Goal: Navigation & Orientation: Go to known website

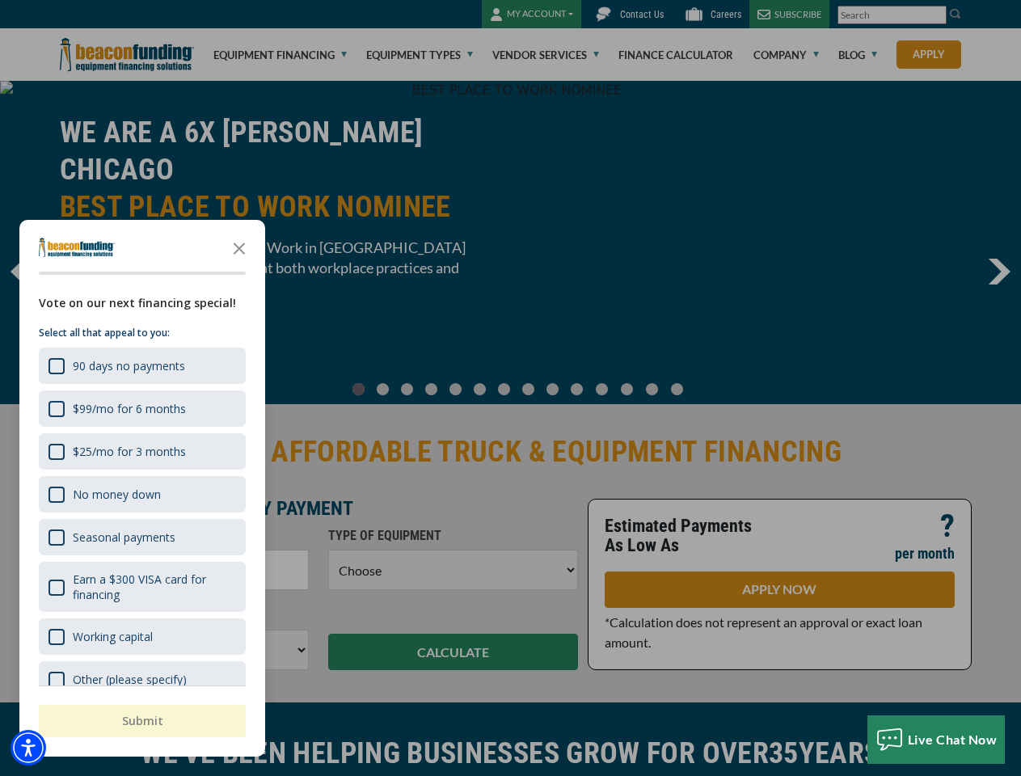
click at [510, 388] on div "button" at bounding box center [510, 388] width 1021 height 776
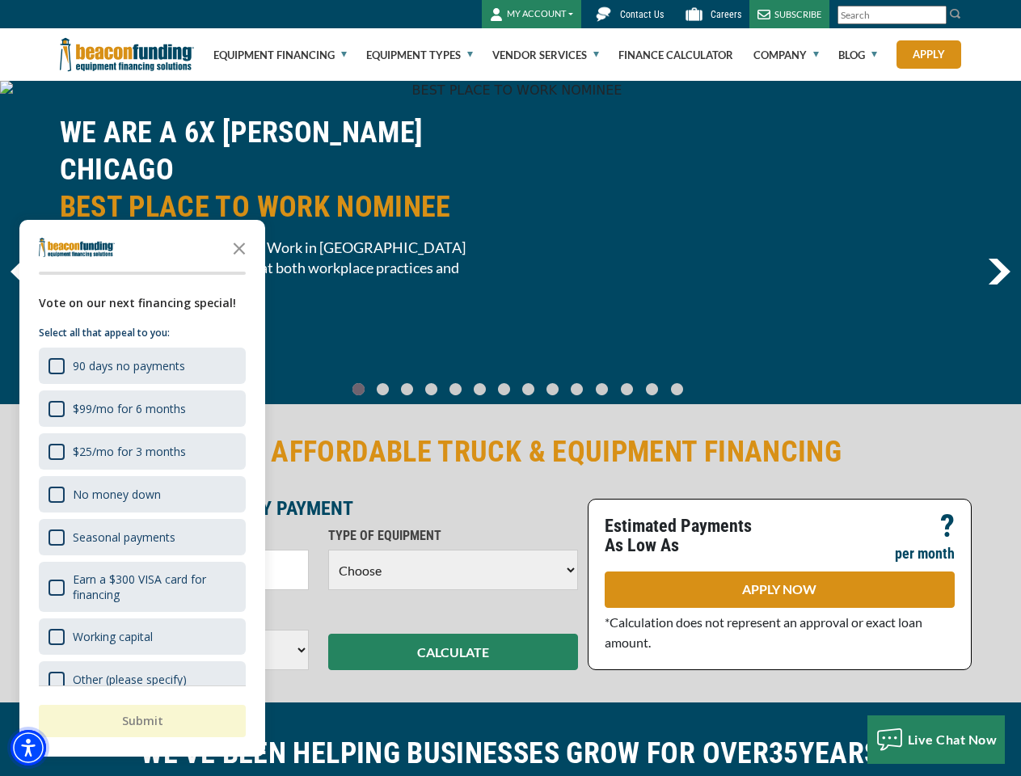
click at [28, 748] on img "Accessibility Menu" at bounding box center [29, 748] width 36 height 36
click at [510, 388] on body "Skip to main content Enable accessibility for low vision Open the accessibility…" at bounding box center [510, 388] width 1021 height 776
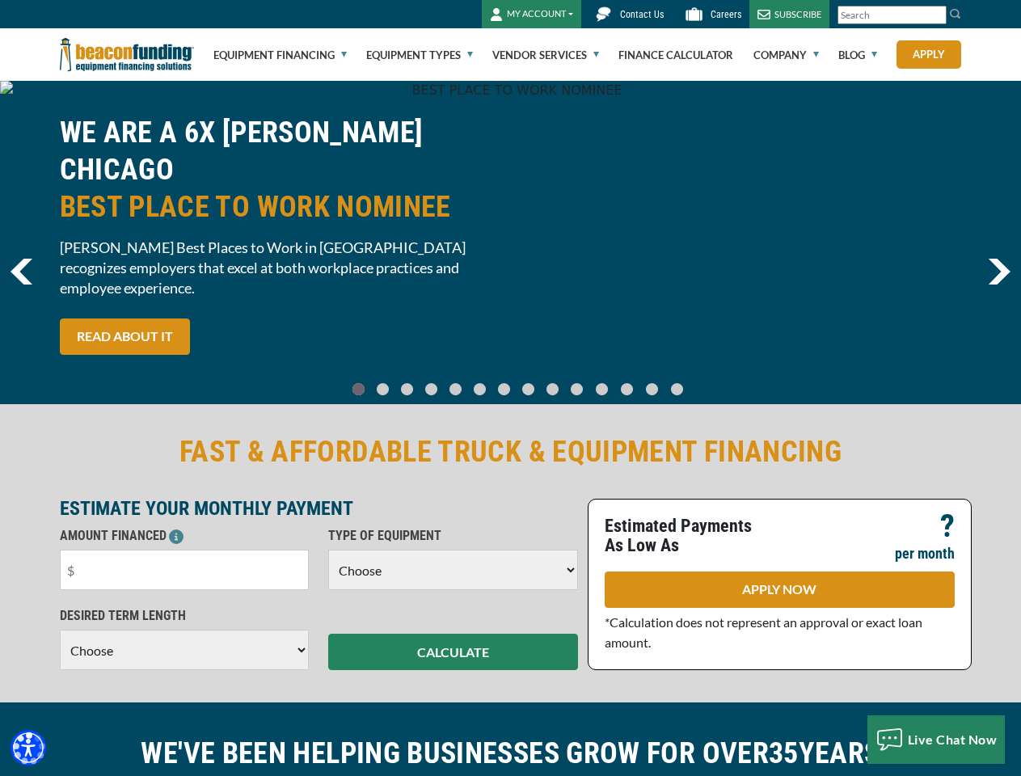
click at [239, 247] on body "Skip to main content Enable accessibility for low vision Open the accessibility…" at bounding box center [510, 388] width 1021 height 776
click at [141, 366] on body "Skip to main content Enable accessibility for low vision Open the accessibility…" at bounding box center [510, 388] width 1021 height 776
